Goal: Use online tool/utility: Utilize a website feature to perform a specific function

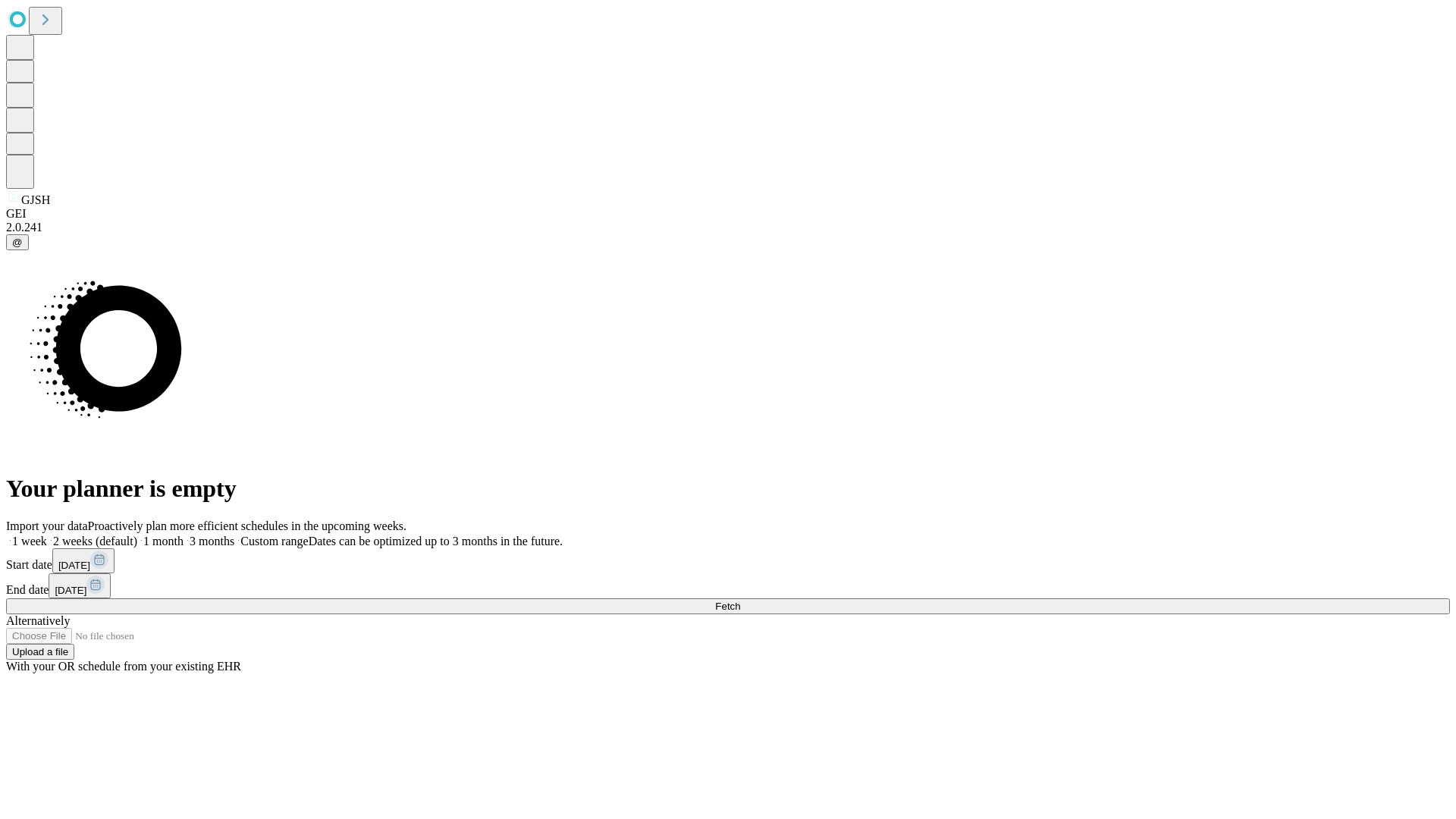
click at [740, 601] on span "Fetch" at bounding box center [728, 606] width 25 height 11
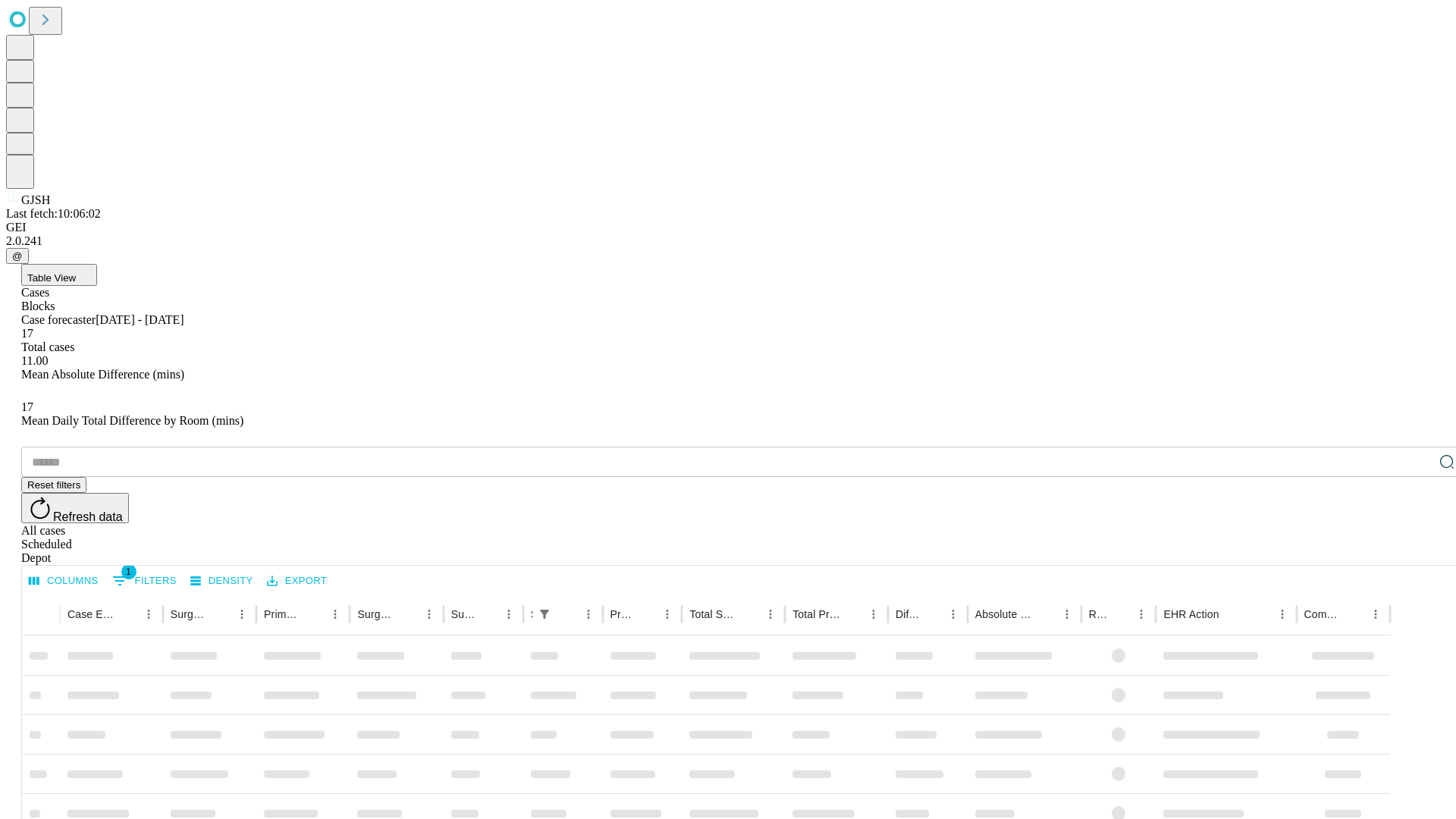
click at [76, 272] on span "Table View" at bounding box center [51, 278] width 48 height 11
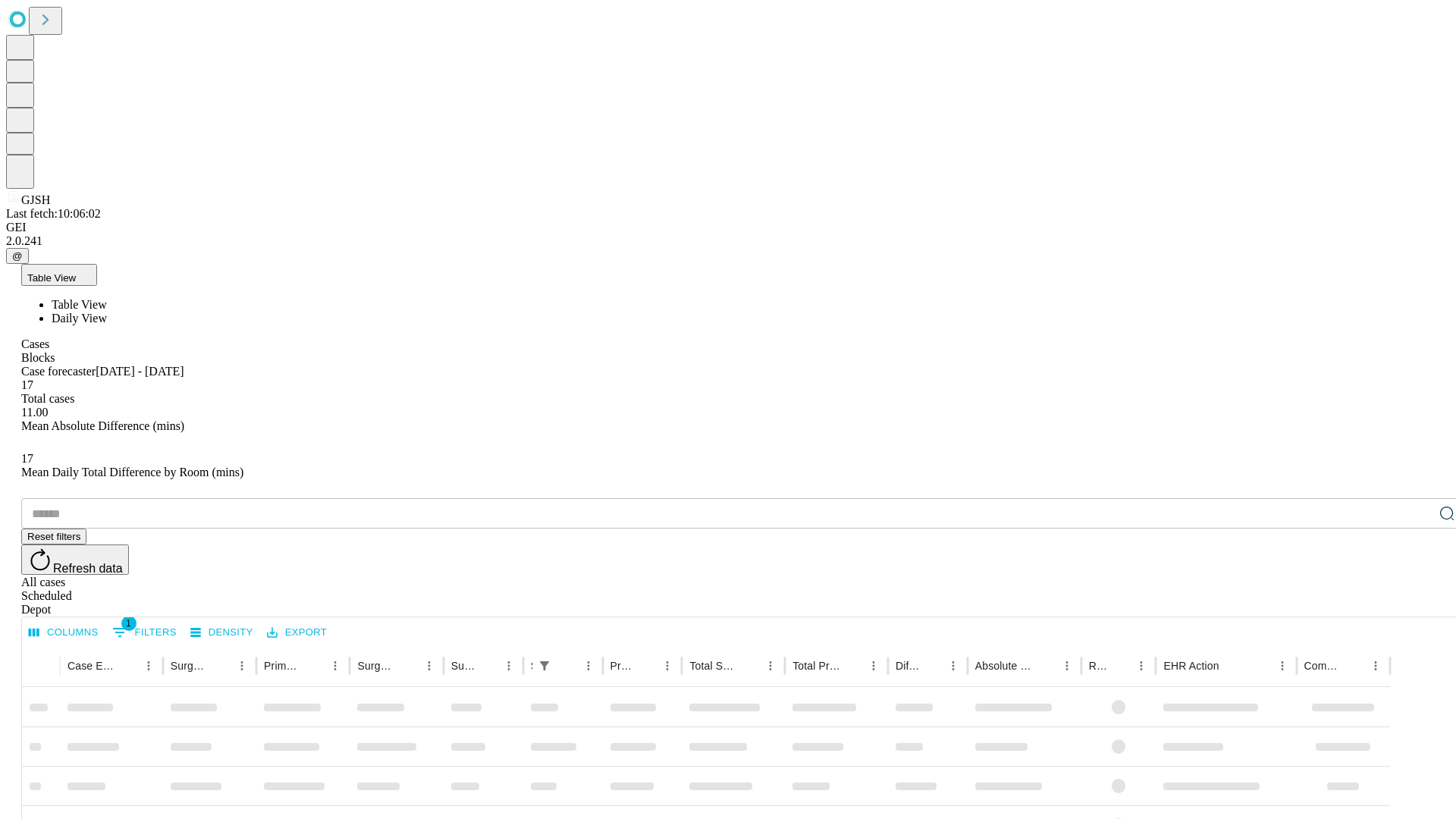
click at [107, 311] on span "Daily View" at bounding box center [79, 317] width 55 height 13
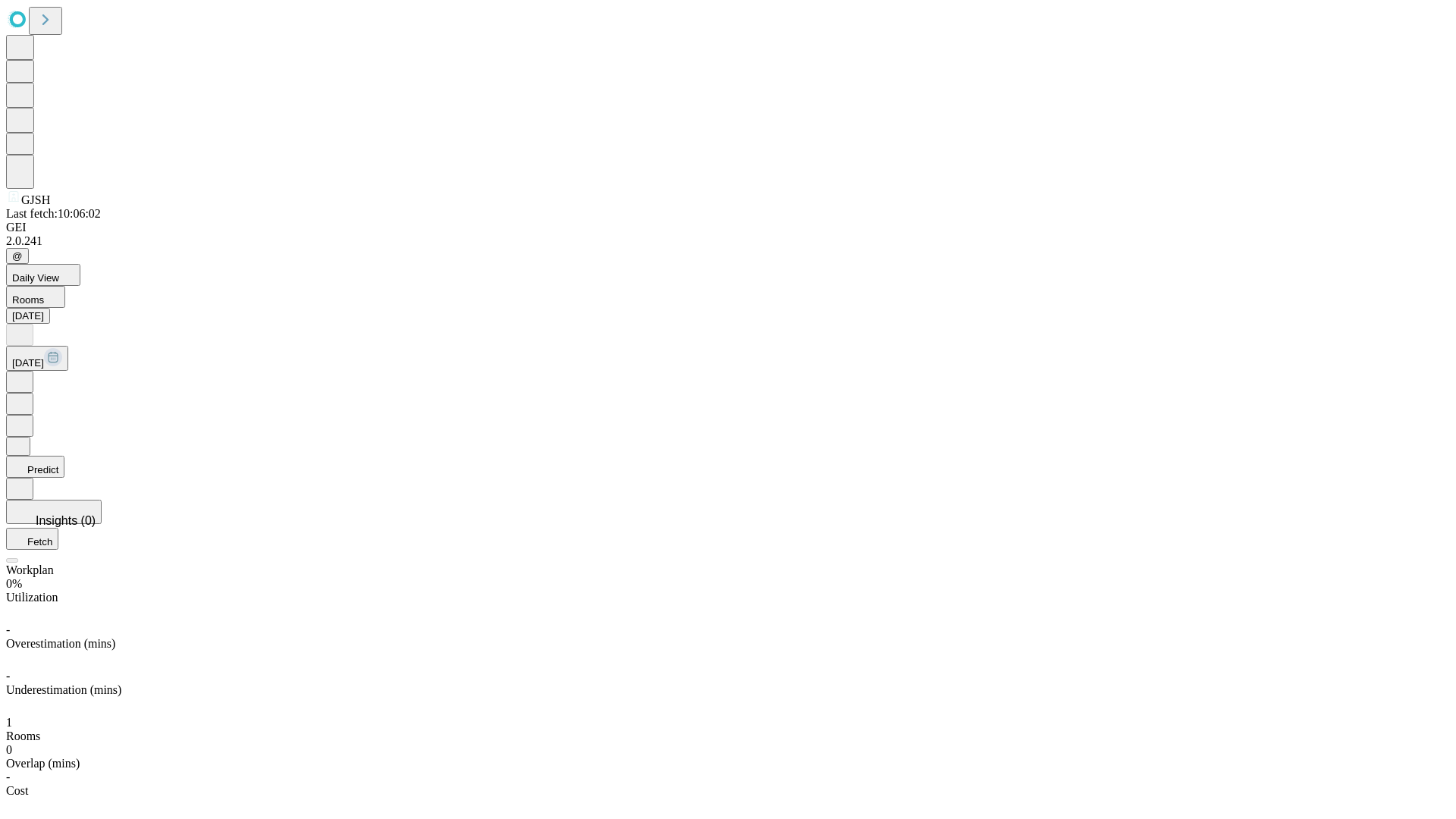
click at [64, 456] on button "Predict" at bounding box center [35, 467] width 58 height 22
